Goal: Task Accomplishment & Management: Manage account settings

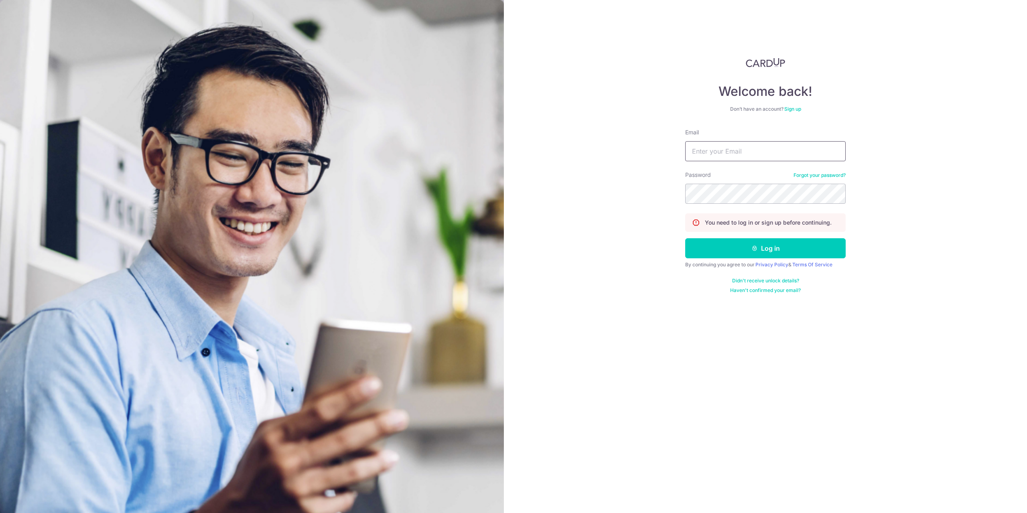
click at [718, 152] on input "Email" at bounding box center [765, 151] width 160 height 20
type input "[EMAIL_ADDRESS][DOMAIN_NAME]"
click at [760, 243] on button "Log in" at bounding box center [765, 248] width 160 height 20
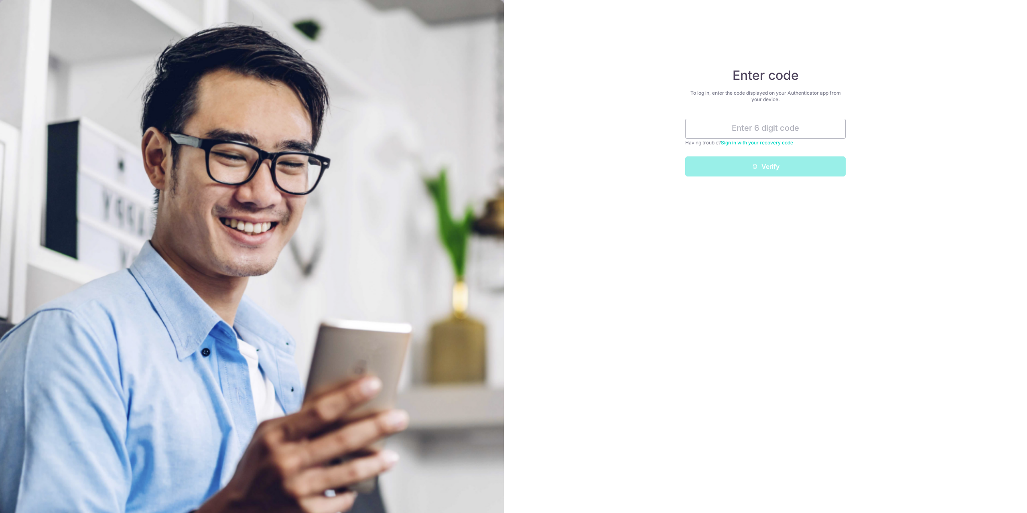
click at [618, 204] on div "Enter code To log in, enter the code displayed on your Authenticator app from y…" at bounding box center [765, 256] width 523 height 513
click at [786, 132] on input "text" at bounding box center [765, 129] width 160 height 20
type input "054775"
click at [685, 156] on button "Verify" at bounding box center [765, 166] width 160 height 20
